Goal: Information Seeking & Learning: Learn about a topic

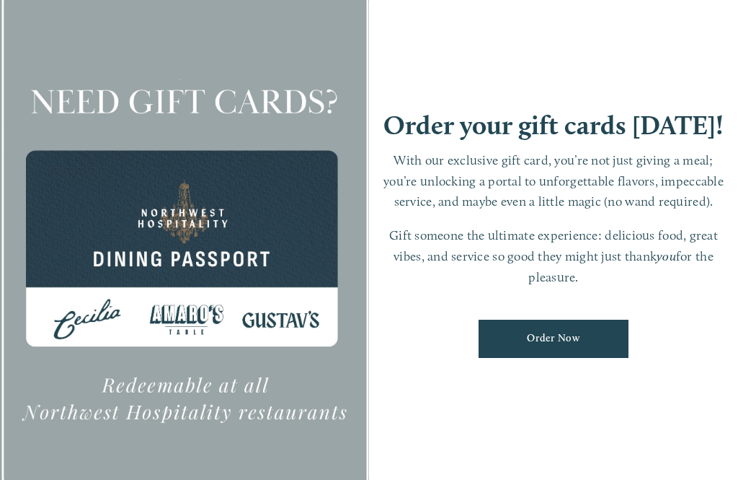
click at [301, 398] on div at bounding box center [184, 240] width 369 height 544
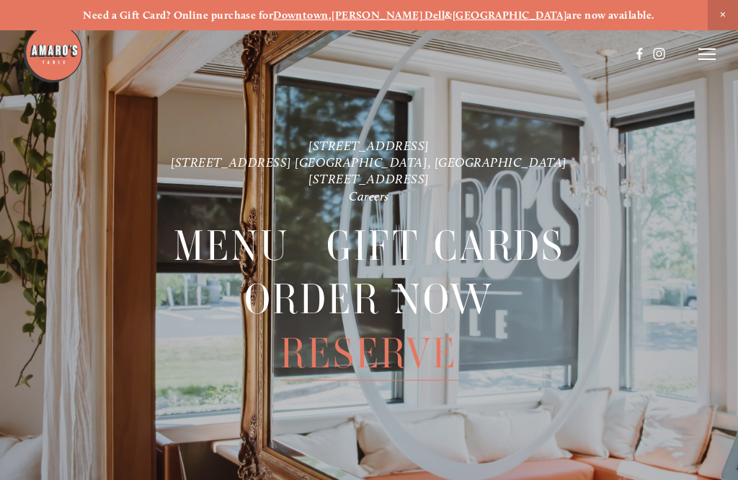
scroll to position [30, 0]
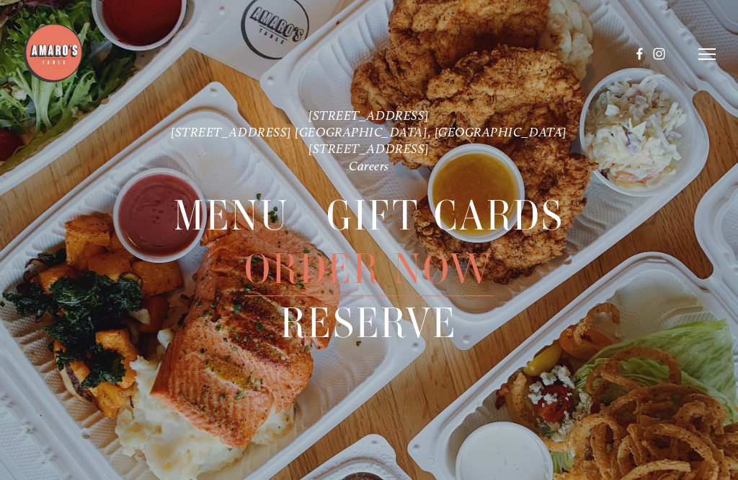
click at [710, 59] on line at bounding box center [707, 59] width 17 height 0
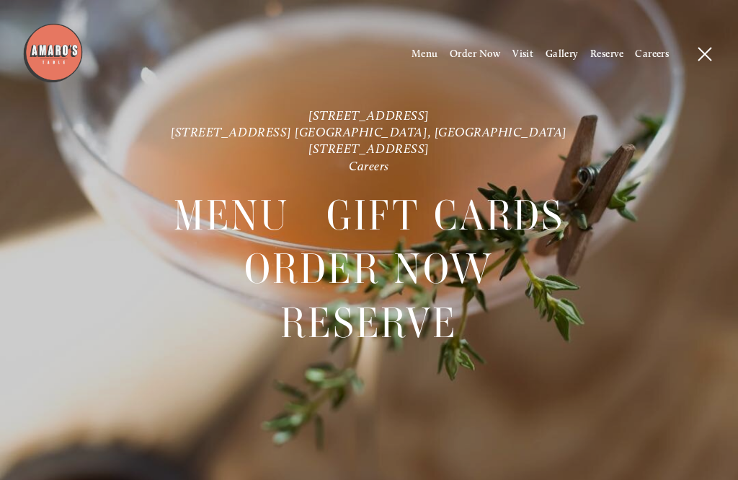
click at [412, 58] on span "Menu" at bounding box center [425, 54] width 27 height 12
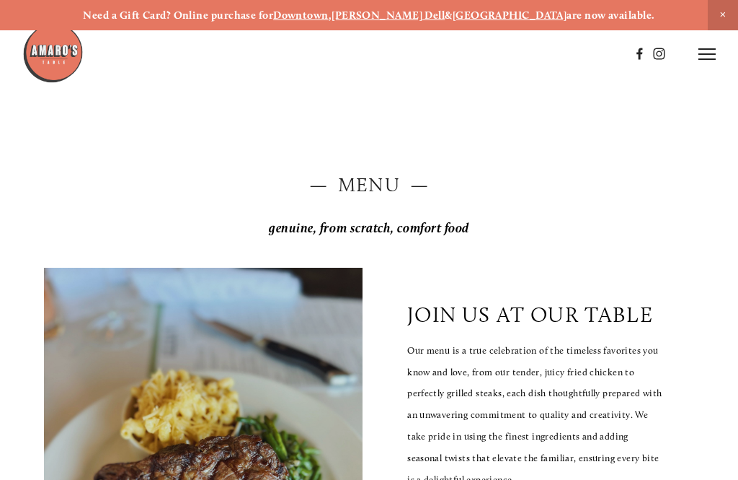
click at [370, 193] on h2 "— Menu —" at bounding box center [369, 184] width 650 height 27
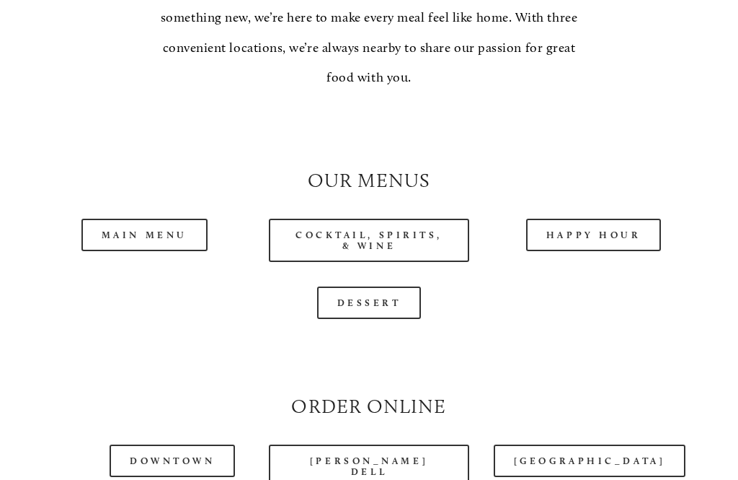
scroll to position [1132, 0]
click at [162, 231] on link "Main Menu" at bounding box center [144, 234] width 126 height 32
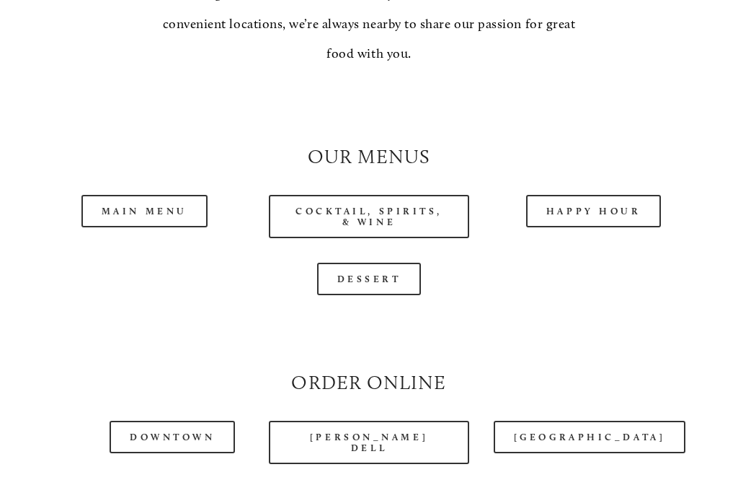
click at [583, 207] on link "Happy Hour" at bounding box center [594, 211] width 136 height 32
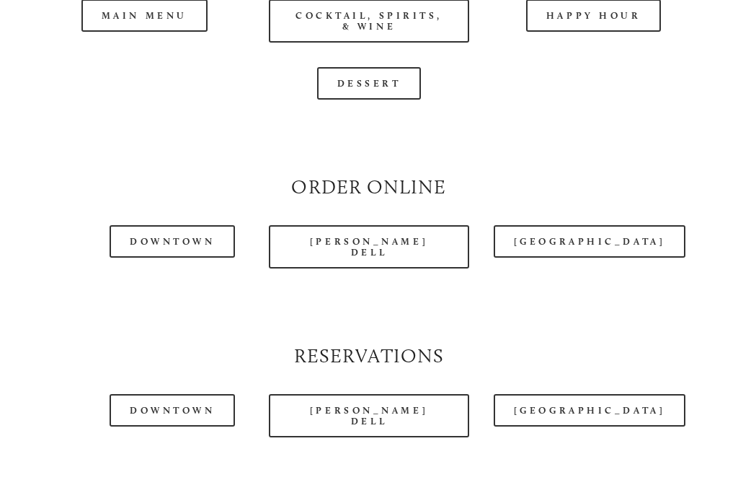
scroll to position [1354, 0]
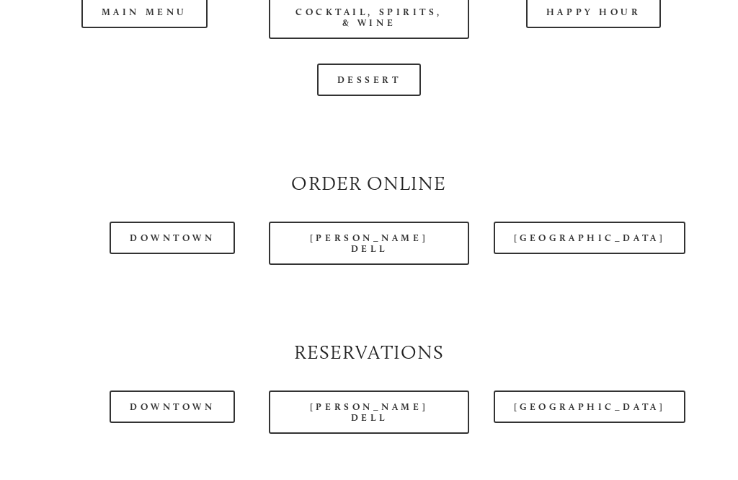
click at [387, 238] on link "[PERSON_NAME] Dell" at bounding box center [369, 242] width 200 height 43
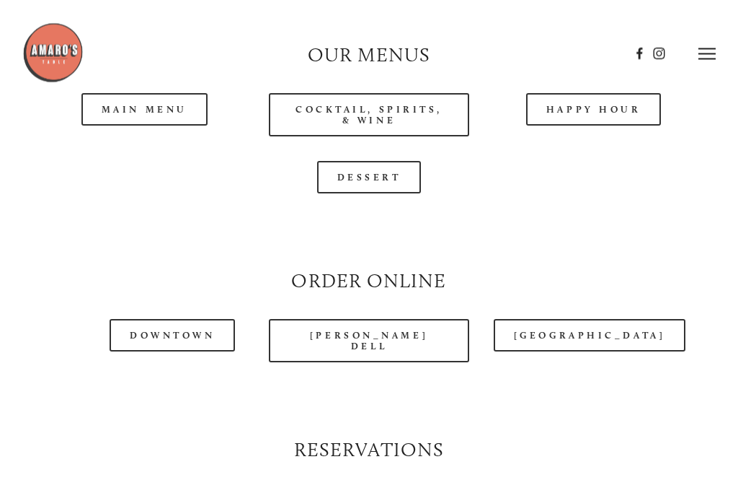
scroll to position [1244, 0]
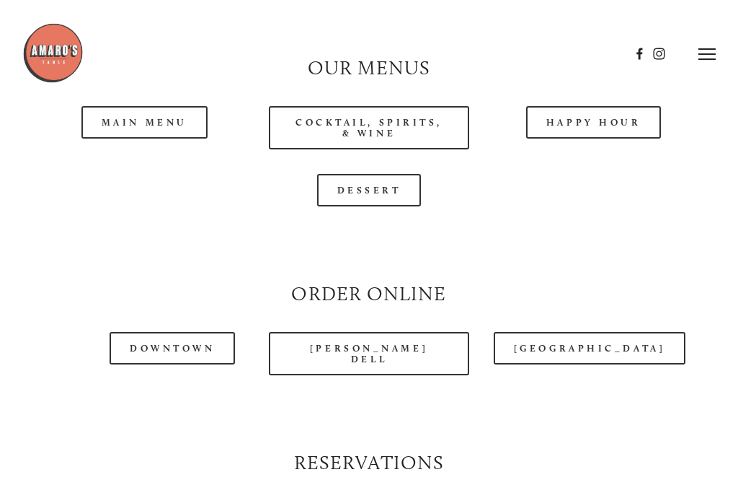
click at [161, 110] on link "Main Menu" at bounding box center [144, 122] width 126 height 32
click at [401, 124] on link "Cocktail, Spirits, & Wine" at bounding box center [369, 127] width 200 height 43
